Goal: Task Accomplishment & Management: Use online tool/utility

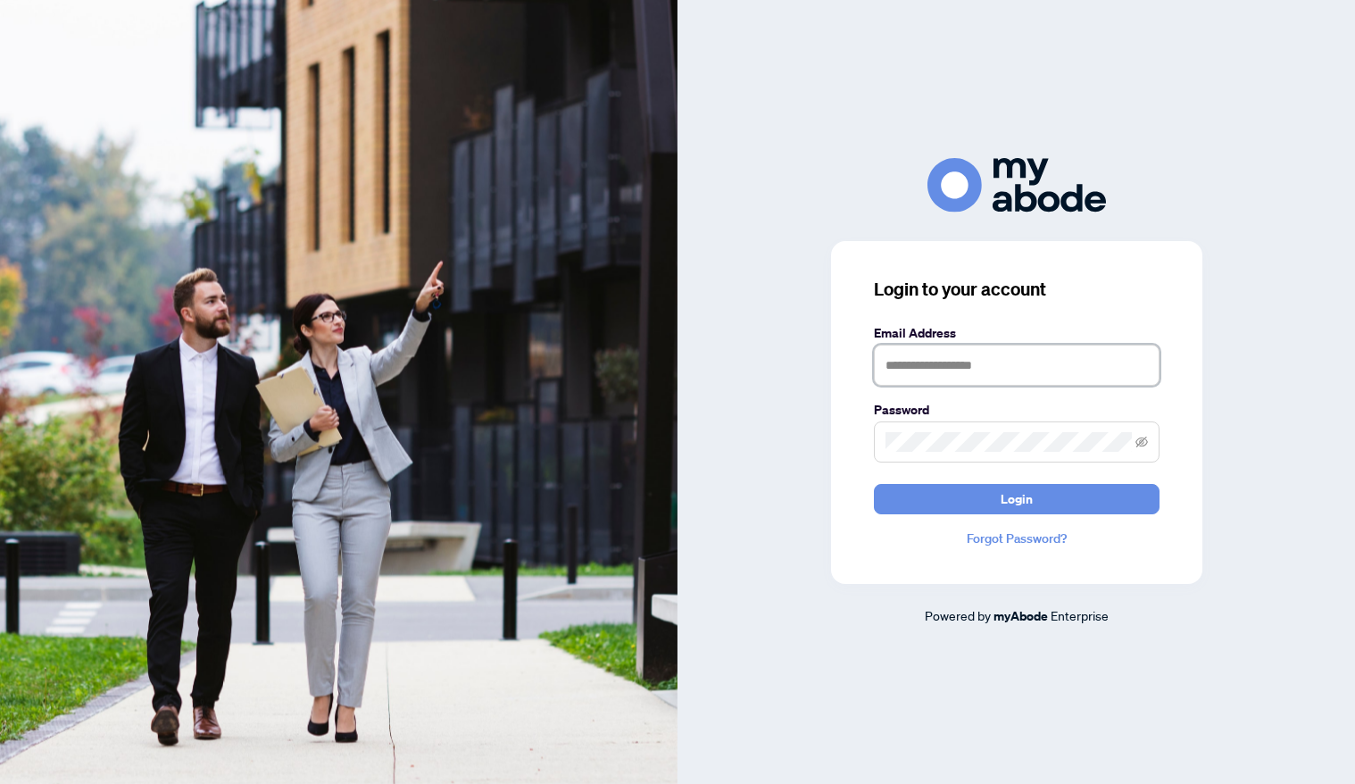
type input "**********"
click at [1016, 498] on button "Login" at bounding box center [1017, 499] width 286 height 30
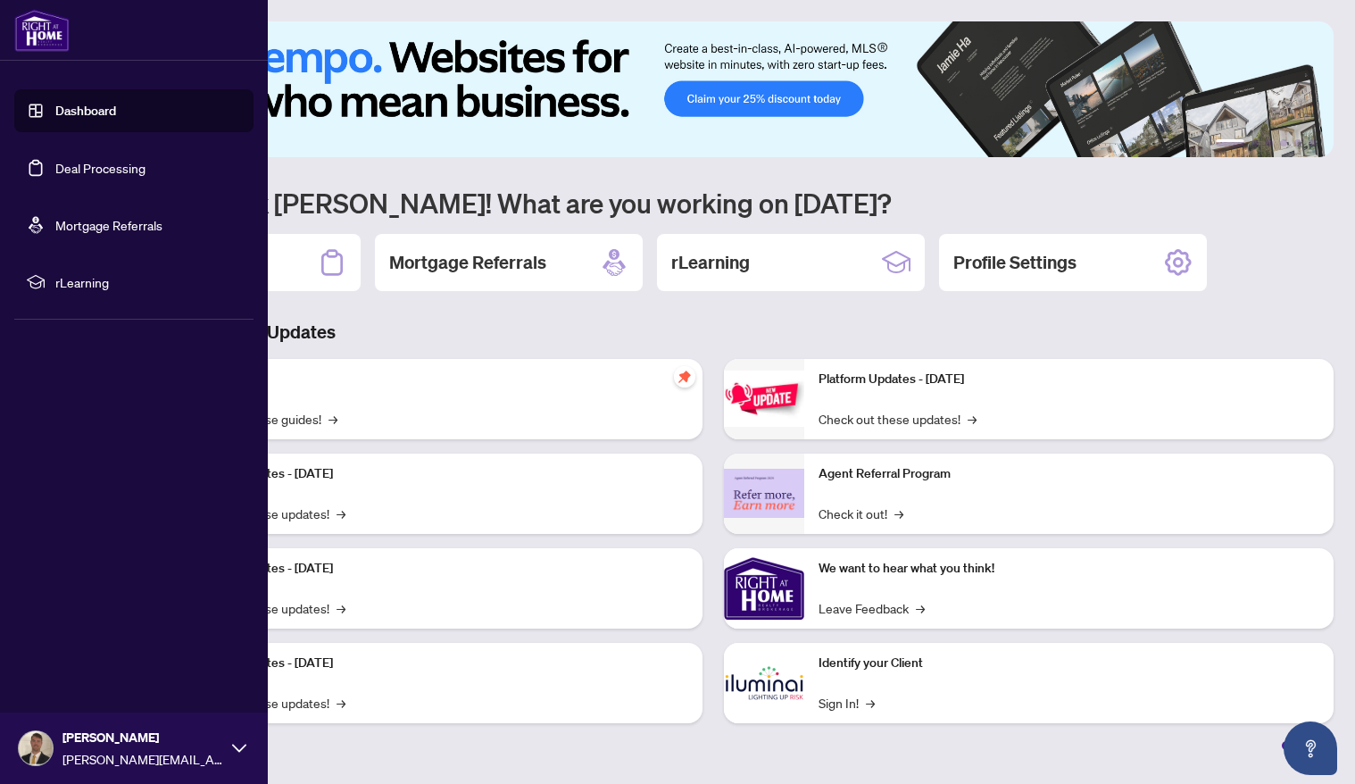
click at [99, 171] on link "Deal Processing" at bounding box center [100, 168] width 90 height 16
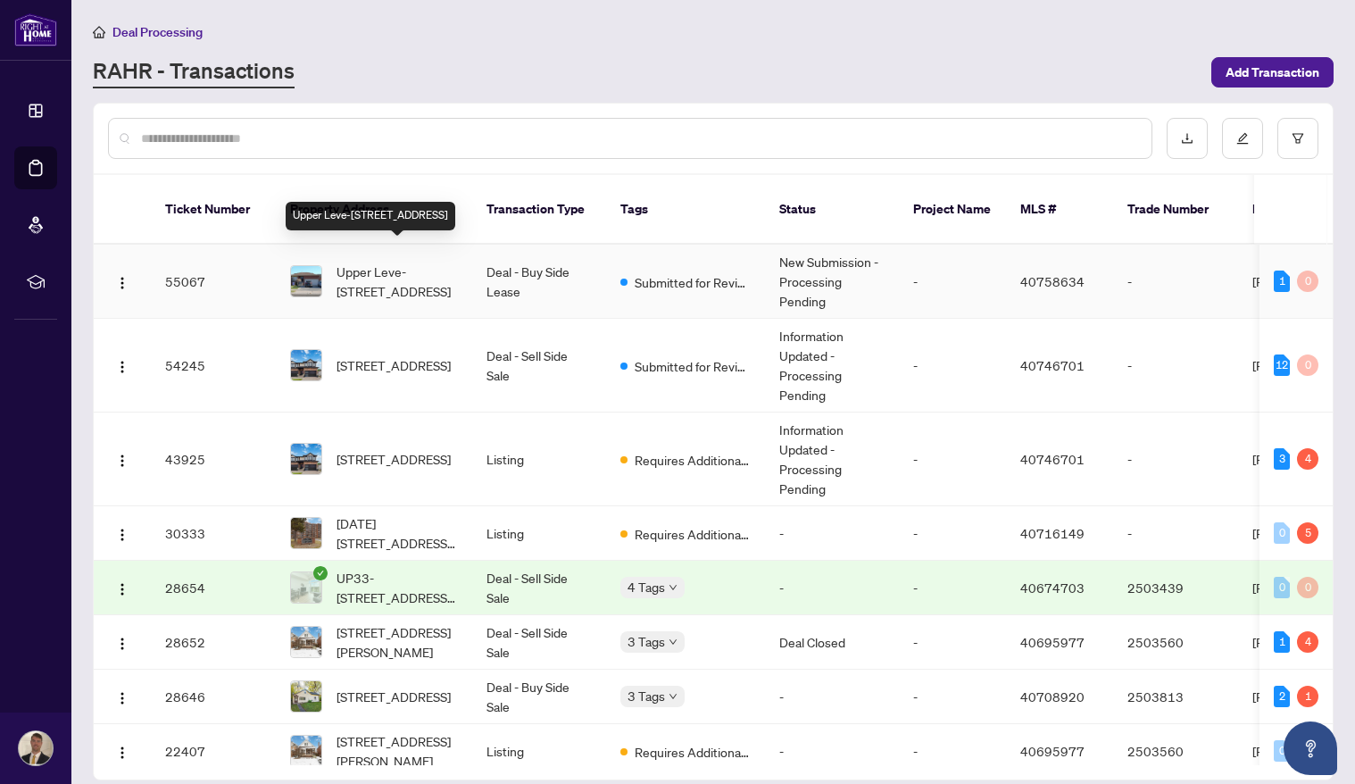
click at [420, 262] on span "Upper Leve-[STREET_ADDRESS]" at bounding box center [397, 281] width 121 height 39
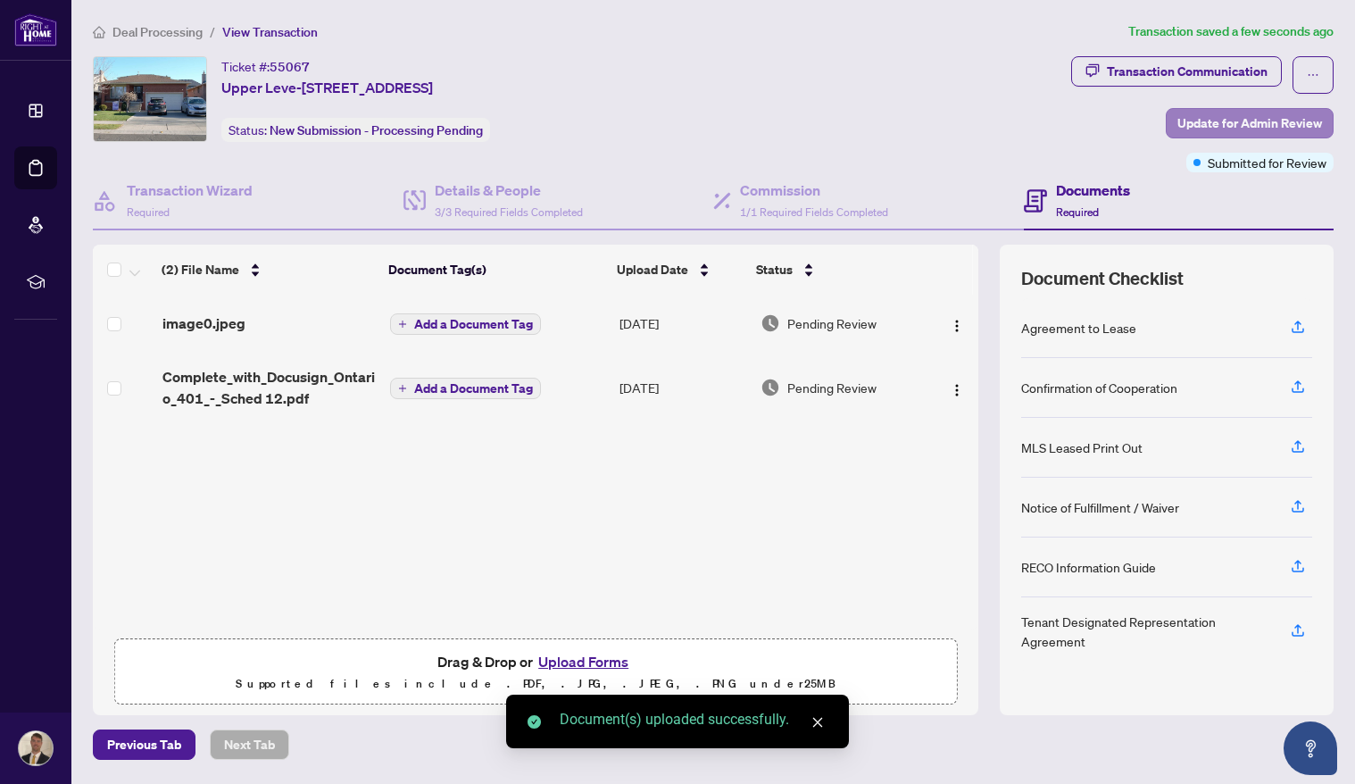
click at [1307, 120] on span "Update for Admin Review" at bounding box center [1249, 123] width 145 height 29
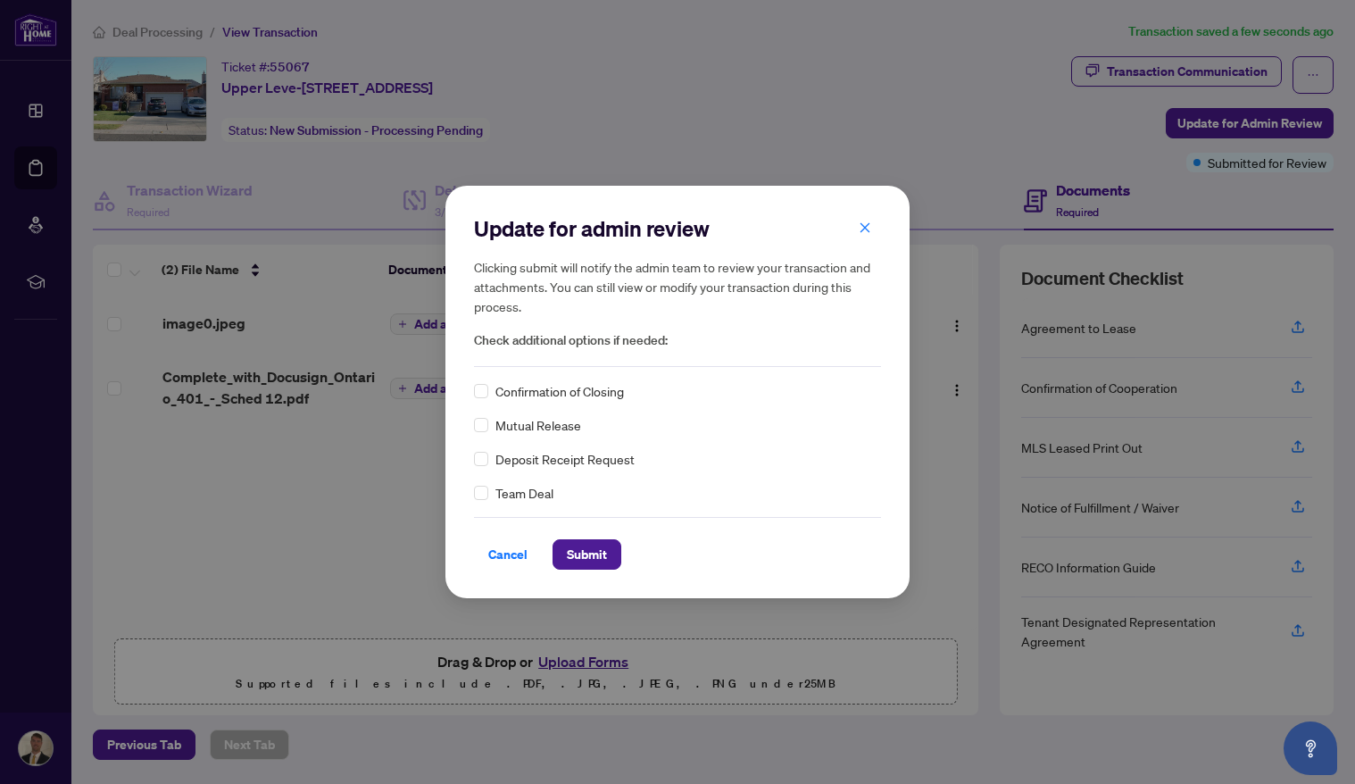
click at [536, 459] on span "Deposit Receipt Request" at bounding box center [564, 459] width 139 height 20
click at [590, 553] on span "Submit" at bounding box center [587, 554] width 40 height 29
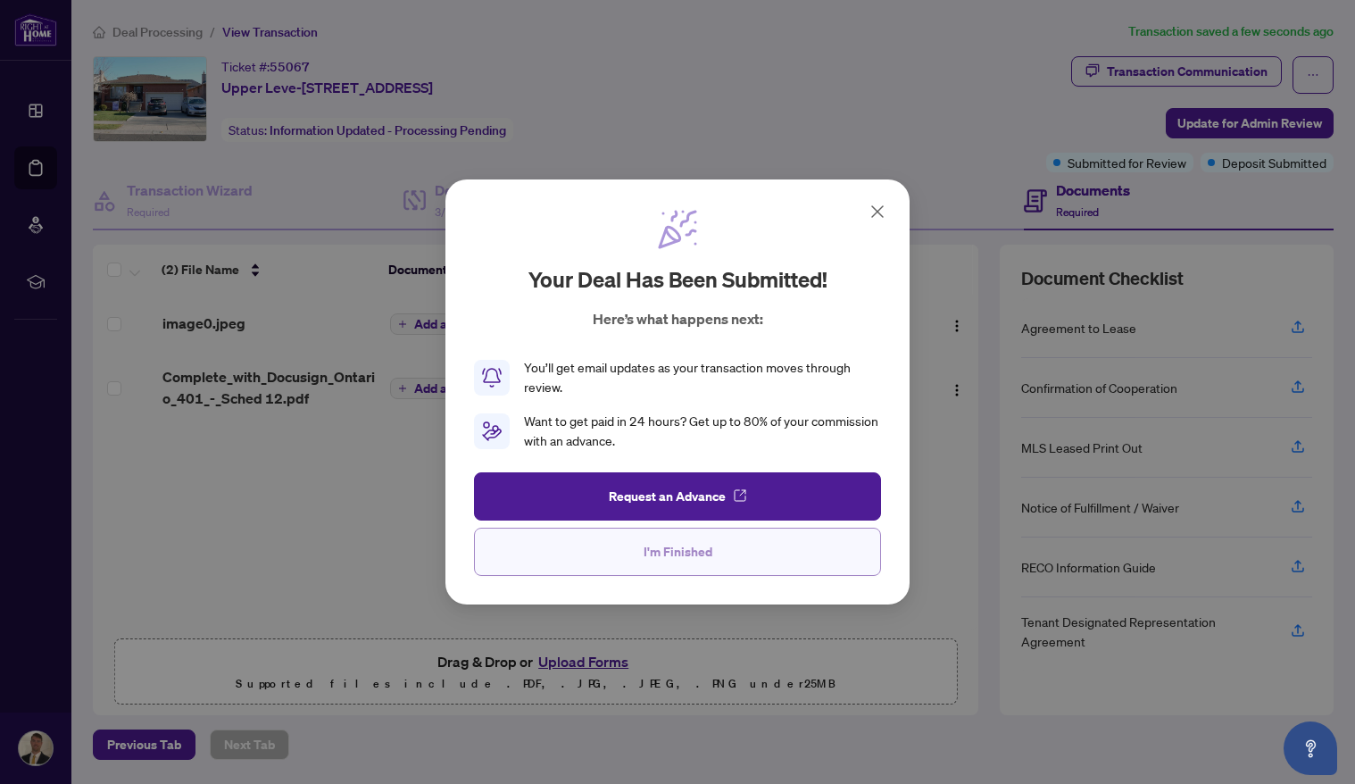
click at [682, 546] on span "I'm Finished" at bounding box center [678, 551] width 69 height 29
